Goal: Task Accomplishment & Management: Manage account settings

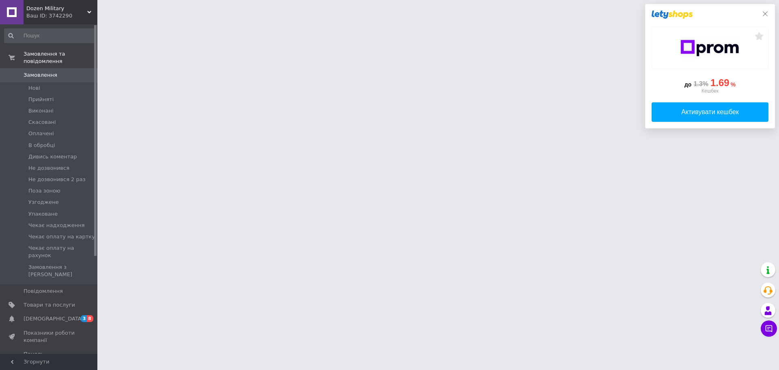
click at [768, 12] on div "до 1.3% 1.69 % Кешбек Активувати кешбек" at bounding box center [710, 66] width 130 height 124
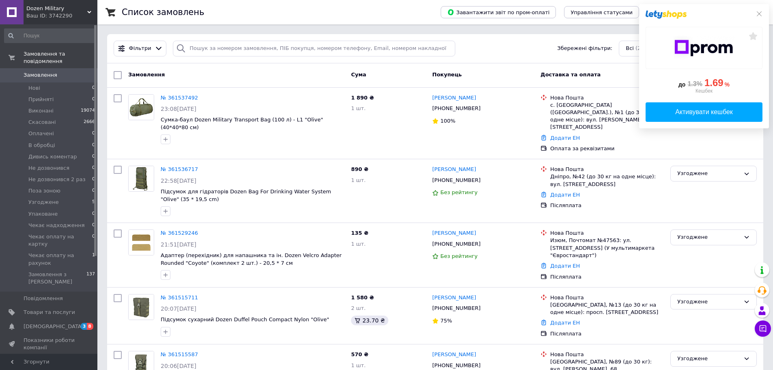
click at [269, 75] on div "Замовлення" at bounding box center [236, 75] width 223 height 15
click at [276, 67] on div "Замовлення Cума Покупець Доставка та оплата Статус" at bounding box center [435, 75] width 656 height 24
click at [224, 77] on div "Замовлення" at bounding box center [236, 75] width 223 height 15
click at [757, 11] on icon at bounding box center [759, 14] width 6 height 6
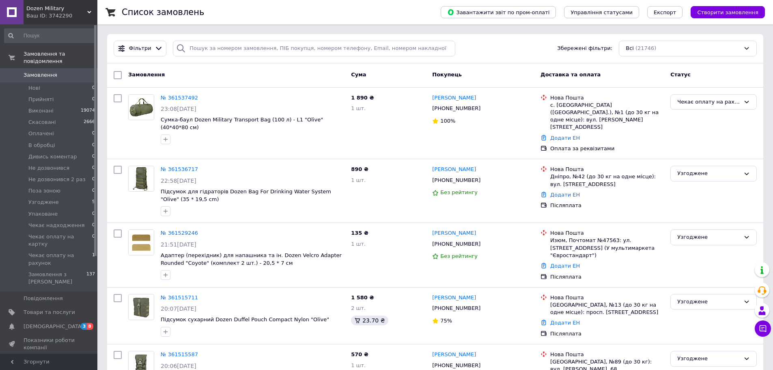
click at [497, 44] on div "Фільтри Збережені фільтри: Всі (21746)" at bounding box center [435, 49] width 650 height 16
